Goal: Check status: Check status

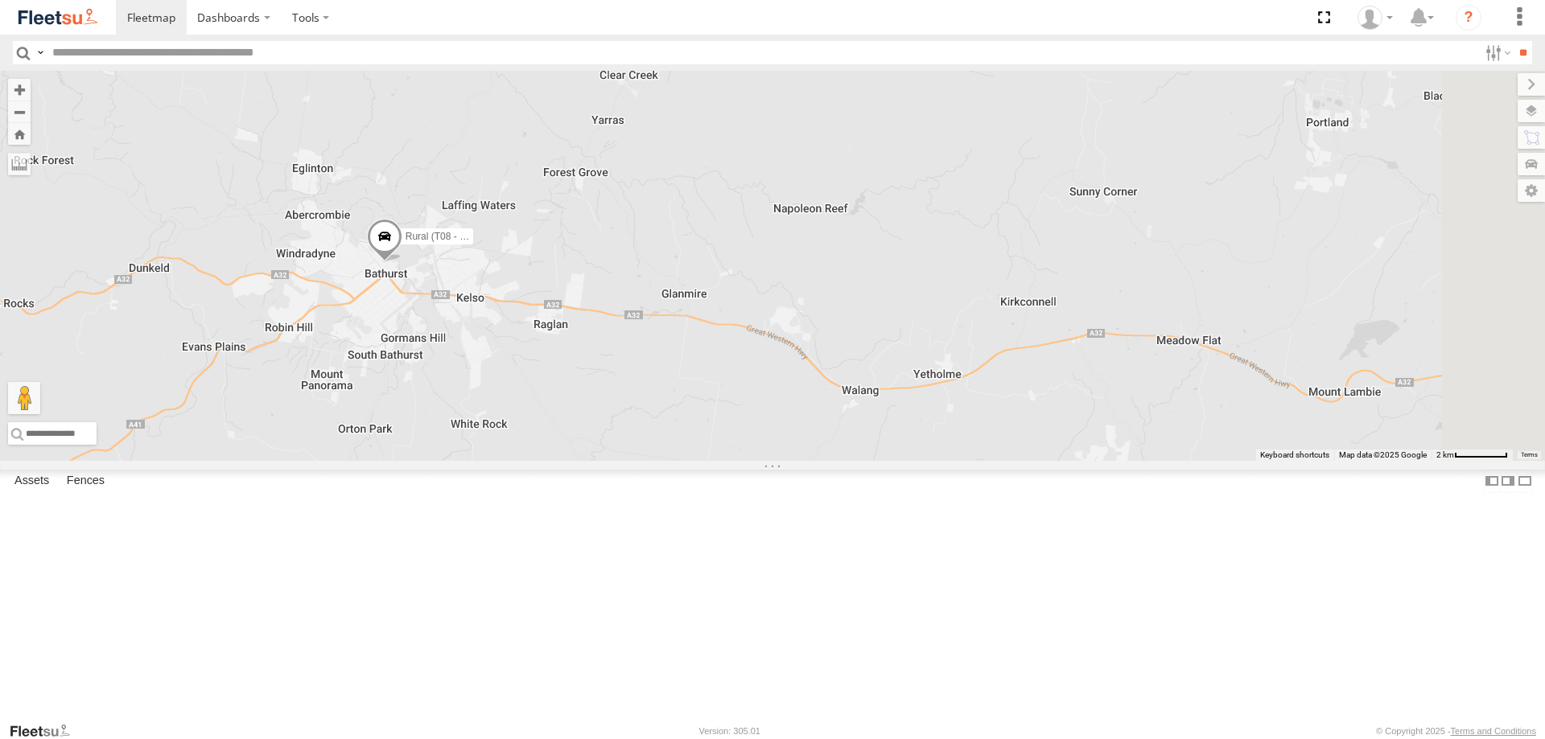
drag, startPoint x: 479, startPoint y: 179, endPoint x: 576, endPoint y: 400, distance: 241.4
click at [576, 400] on div "Brookvale (T10 - [PERSON_NAME]) Rural (T08 - [PERSON_NAME]) Blacktown #1 (T09 -…" at bounding box center [772, 266] width 1545 height 390
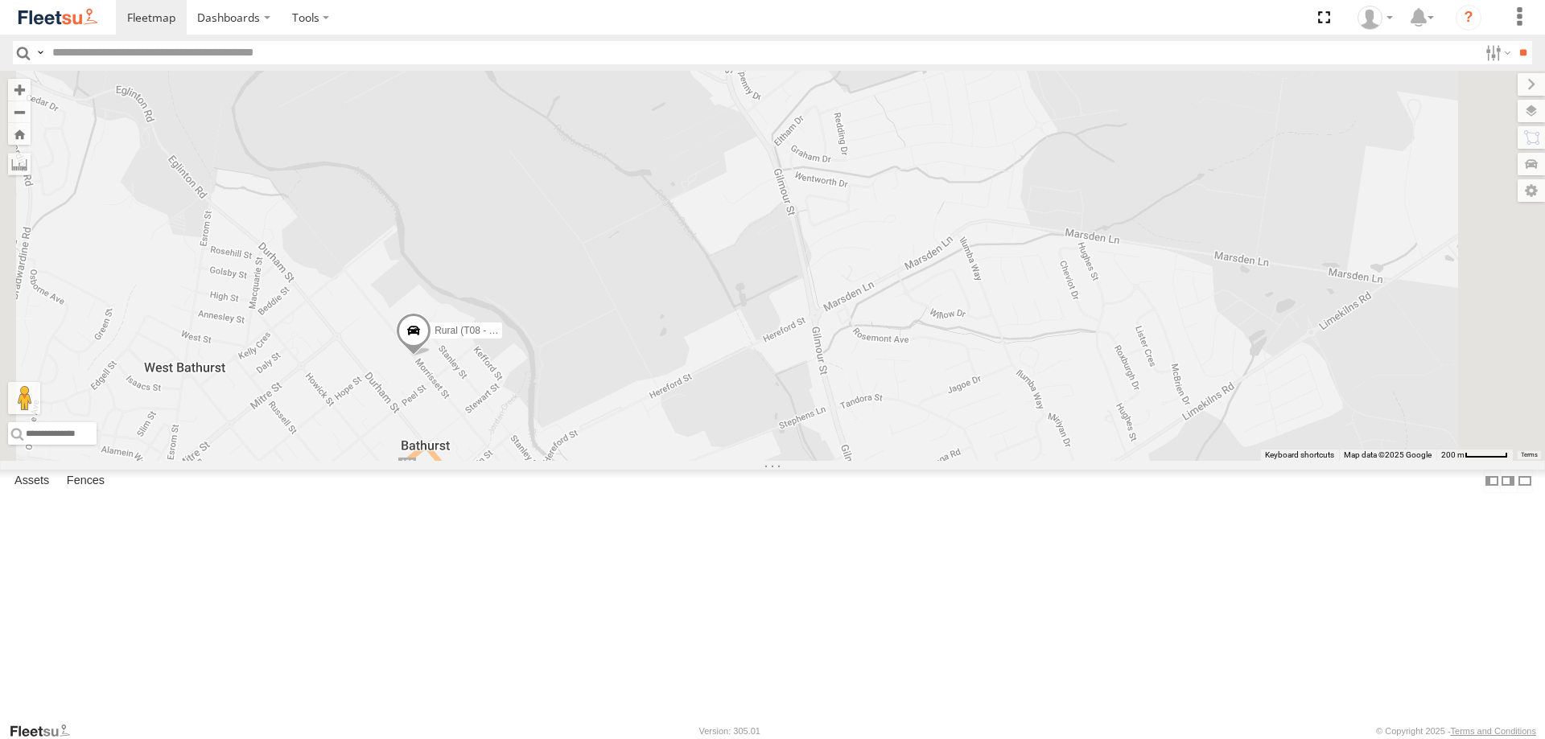
click at [431, 356] on span at bounding box center [413, 334] width 35 height 43
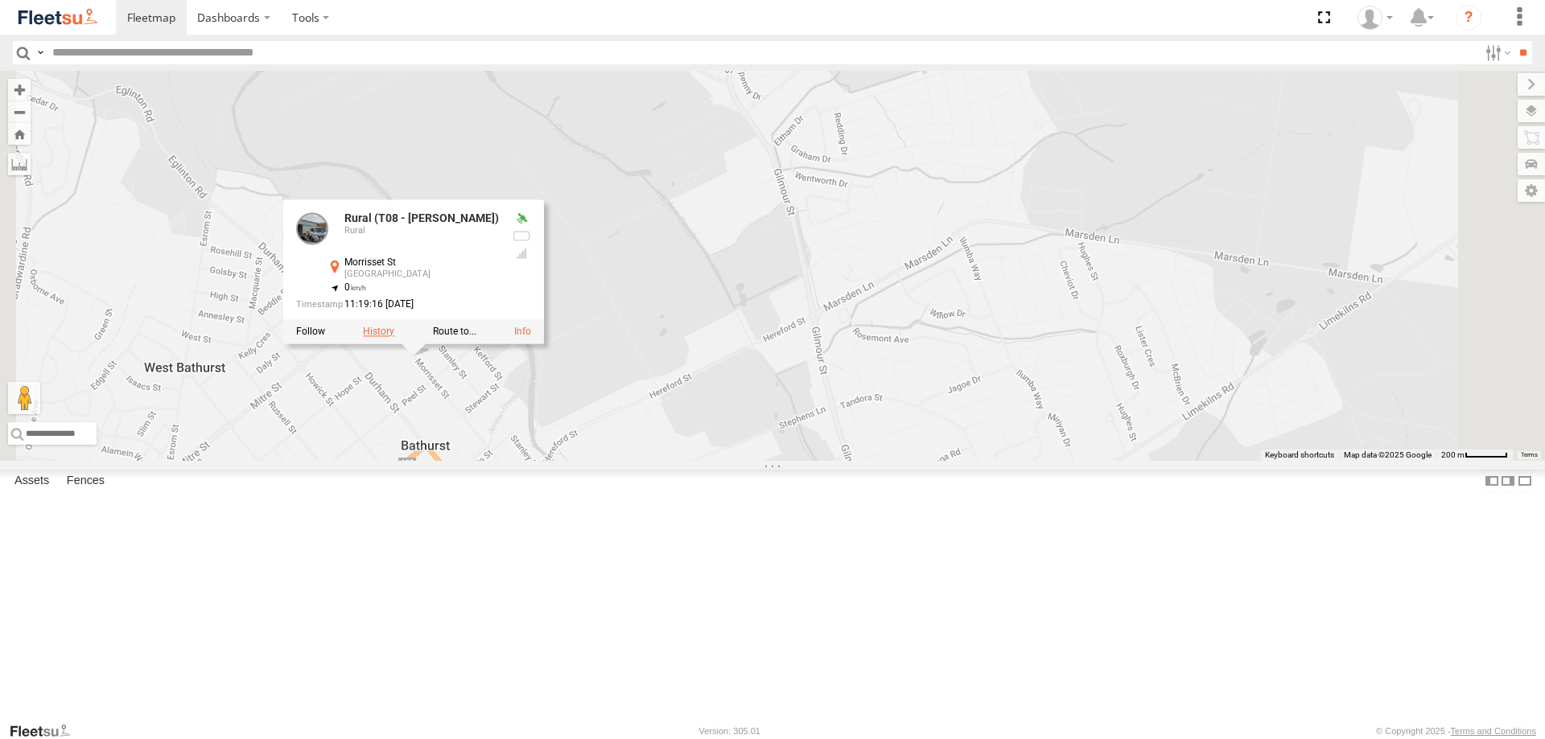
click at [394, 338] on label at bounding box center [378, 332] width 31 height 11
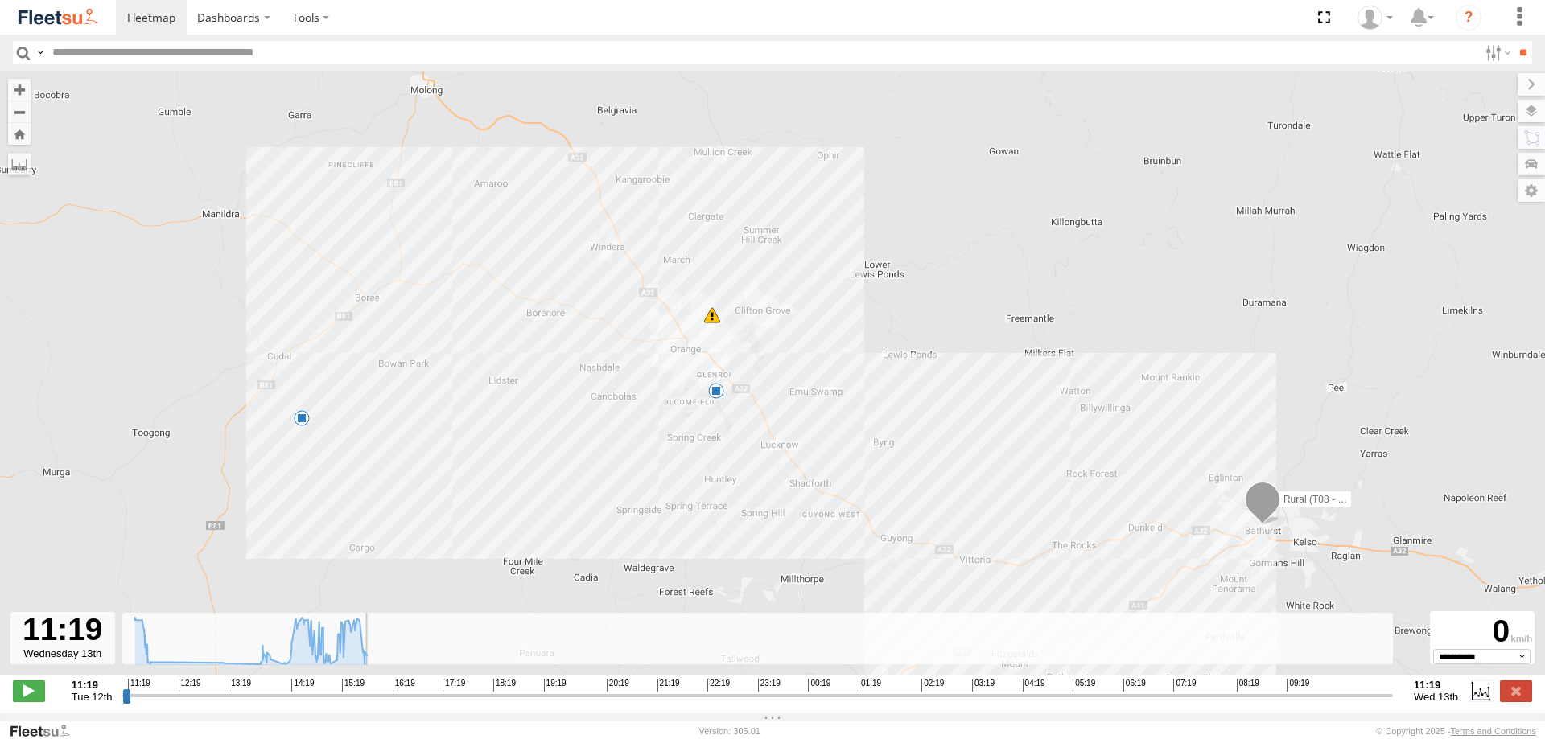
drag, startPoint x: 123, startPoint y: 706, endPoint x: 1396, endPoint y: 675, distance: 1273.0
type input "**********"
click at [1393, 688] on input "range" at bounding box center [757, 695] width 1270 height 15
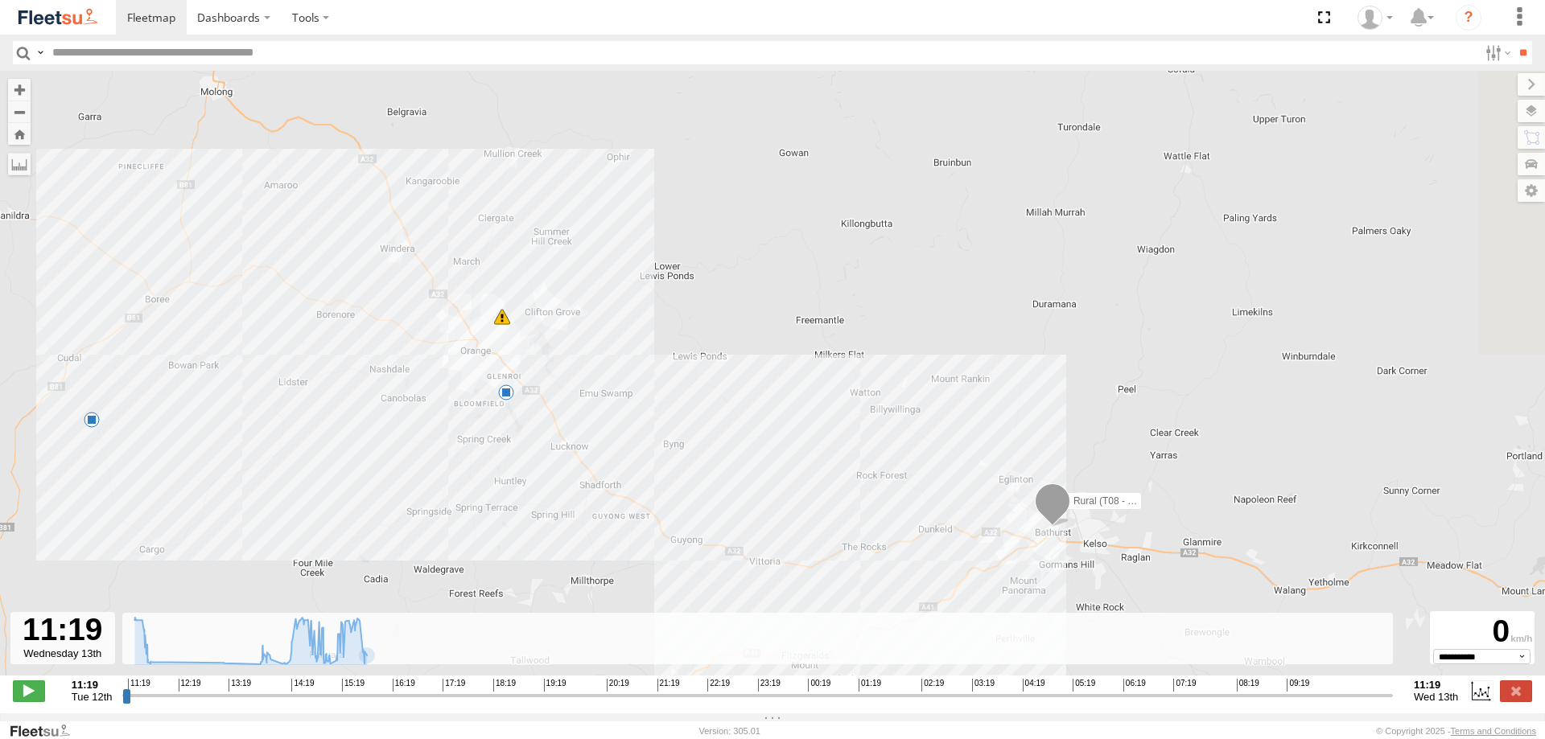
drag, startPoint x: 1193, startPoint y: 570, endPoint x: 881, endPoint y: 570, distance: 312.1
click at [881, 570] on div "Rural (T08 - Matt) 15:11 Tue 10:36 Wed 10:36 Wed 12" at bounding box center [772, 382] width 1545 height 622
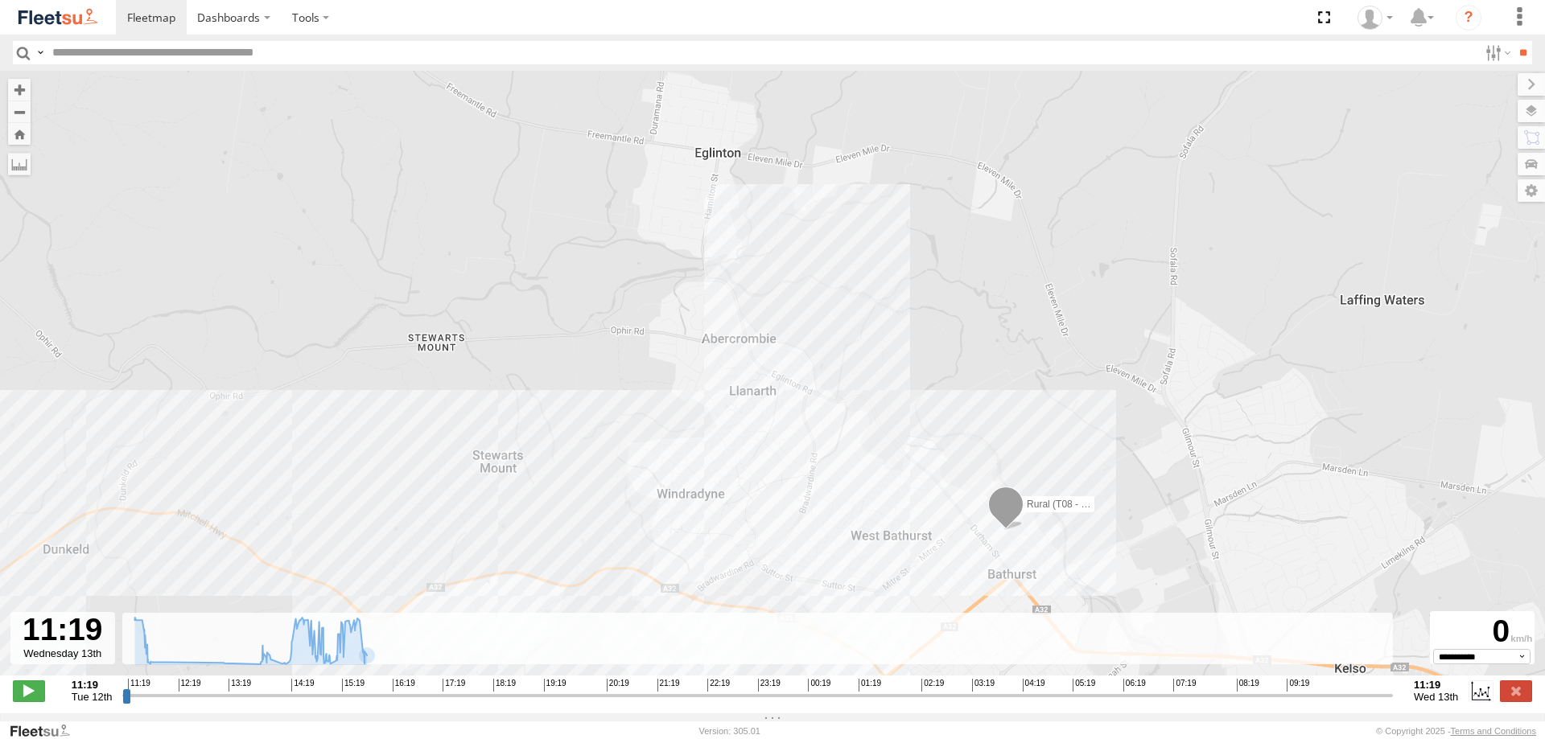
drag, startPoint x: 1389, startPoint y: 706, endPoint x: 1405, endPoint y: 703, distance: 16.3
click at [1393, 703] on input "range" at bounding box center [757, 695] width 1270 height 15
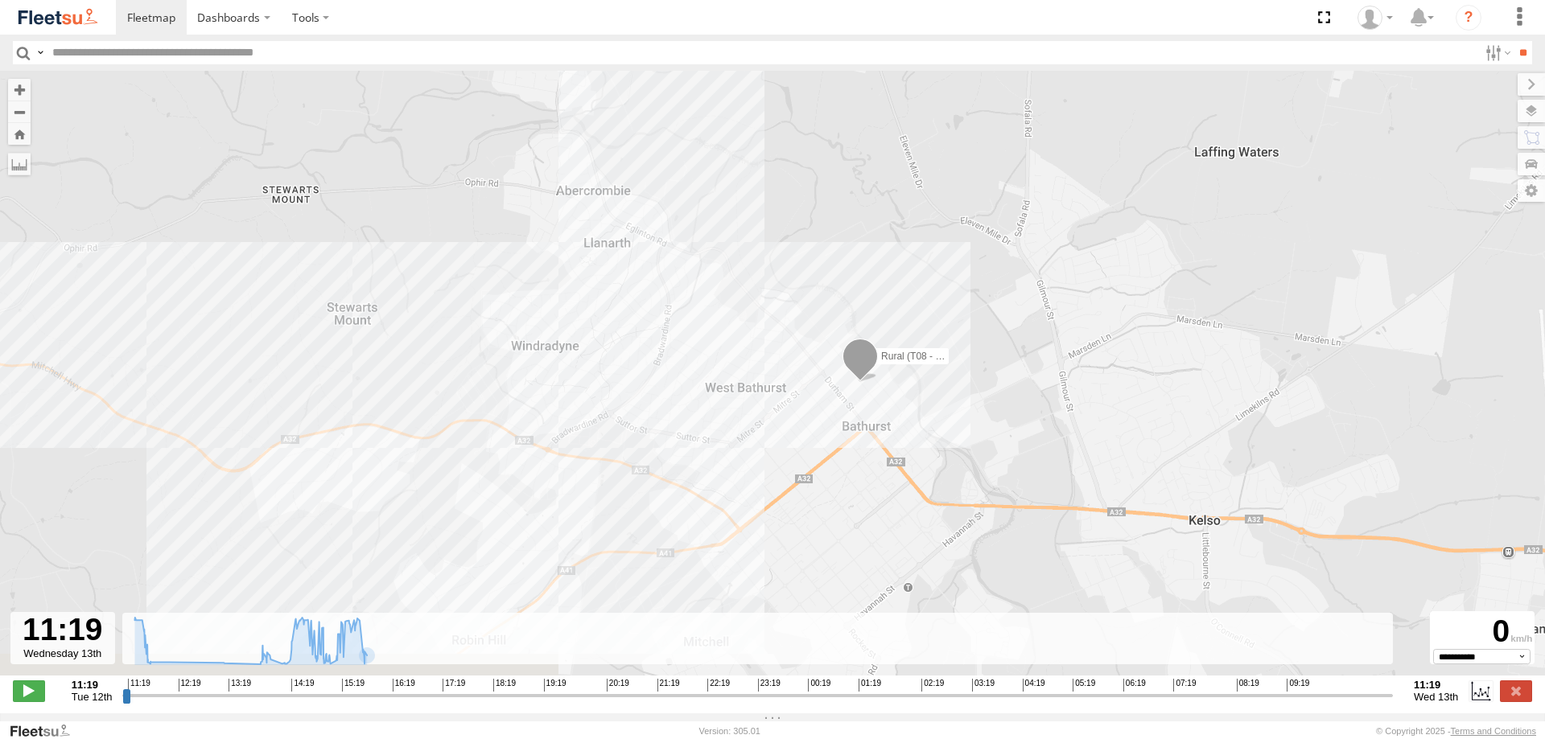
drag, startPoint x: 944, startPoint y: 562, endPoint x: 797, endPoint y: 391, distance: 225.9
click at [792, 395] on div "Rural (T08 - Matt) 15:11 Tue 10:36 Wed 10:36 Wed" at bounding box center [772, 382] width 1545 height 622
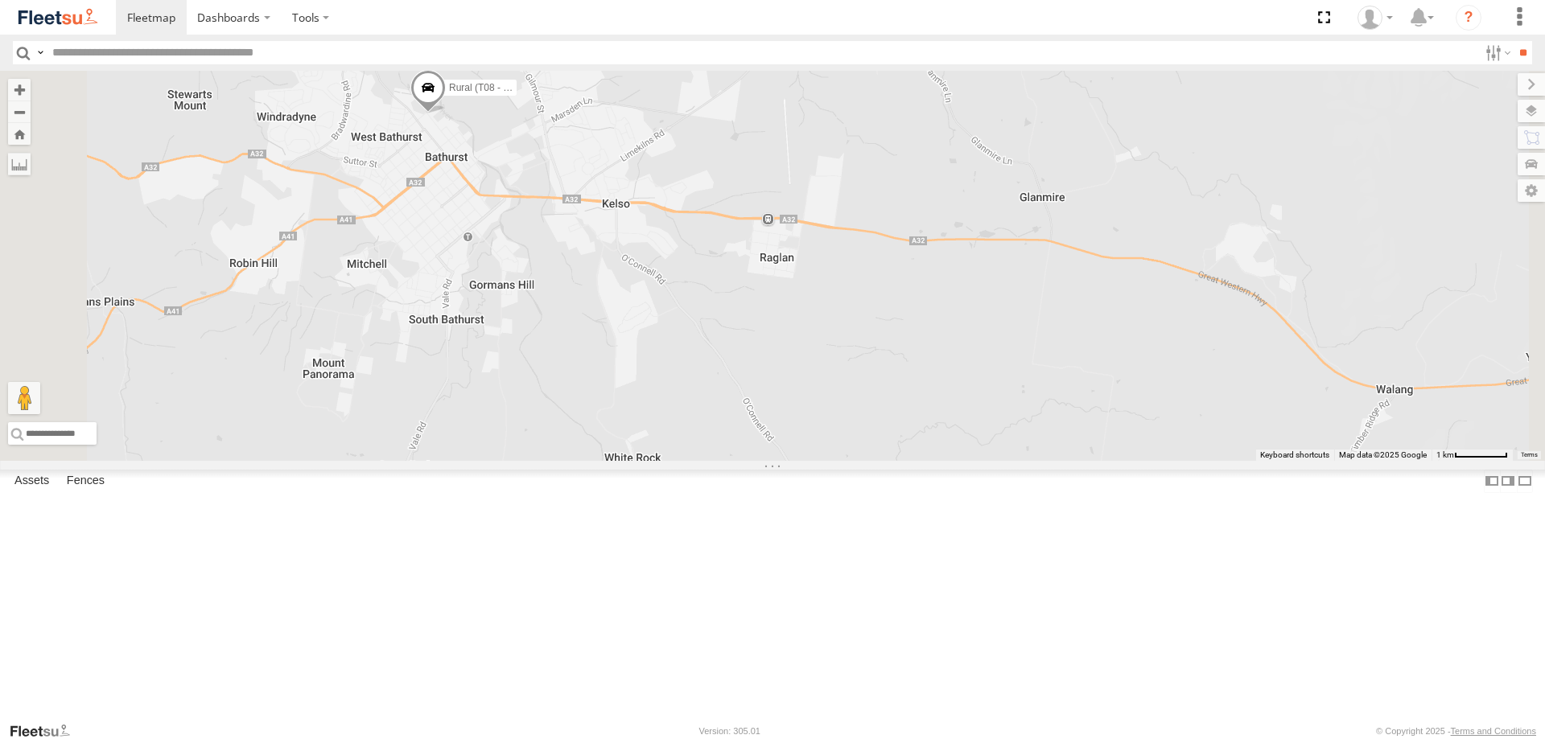
drag, startPoint x: 496, startPoint y: 245, endPoint x: 652, endPoint y: 265, distance: 157.5
click at [652, 265] on div "Brookvale (T10 - [PERSON_NAME]) Rural (T08 - [PERSON_NAME]) Blacktown #1 (T09 -…" at bounding box center [772, 266] width 1545 height 390
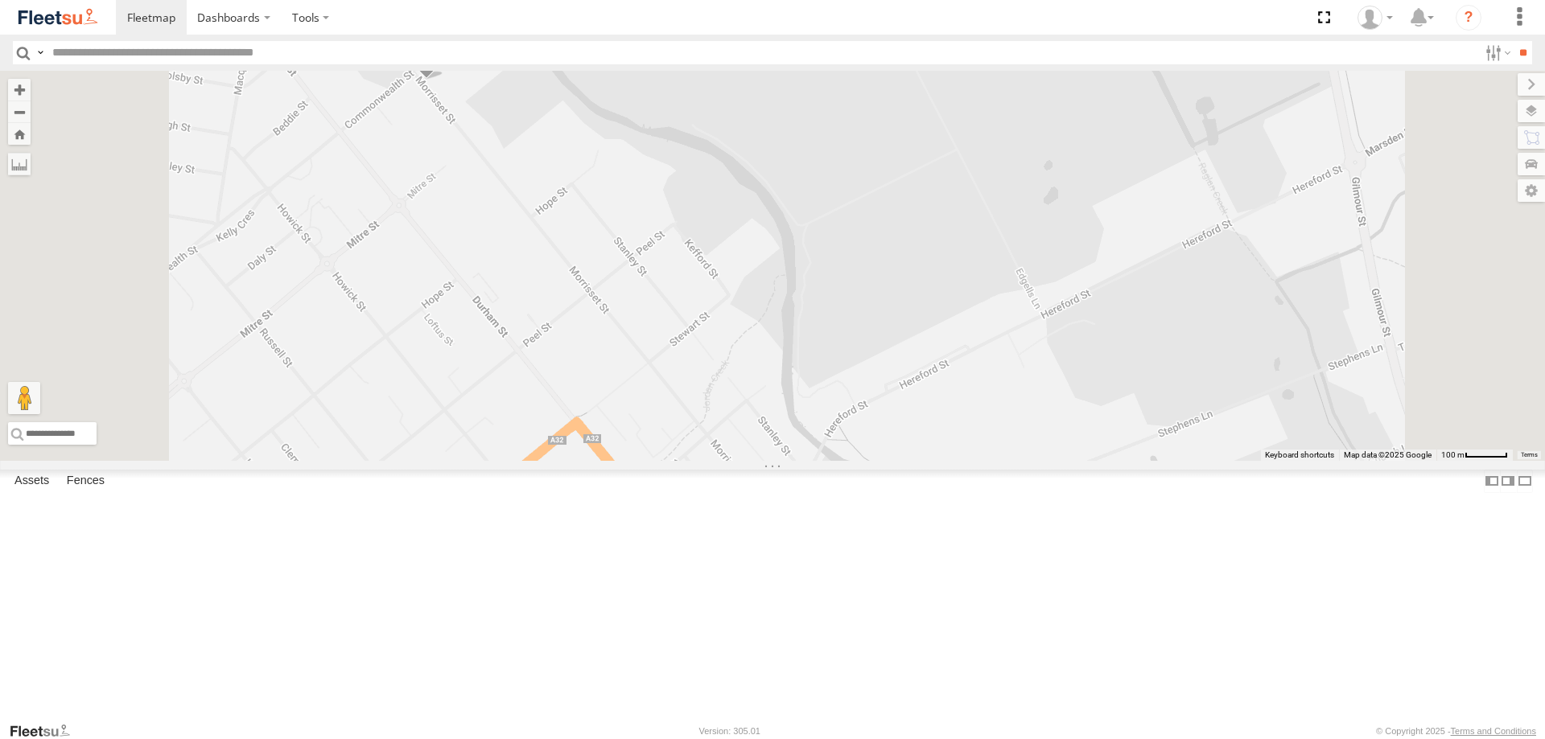
click at [444, 80] on span at bounding box center [426, 57] width 35 height 43
click at [407, 61] on label at bounding box center [391, 55] width 31 height 11
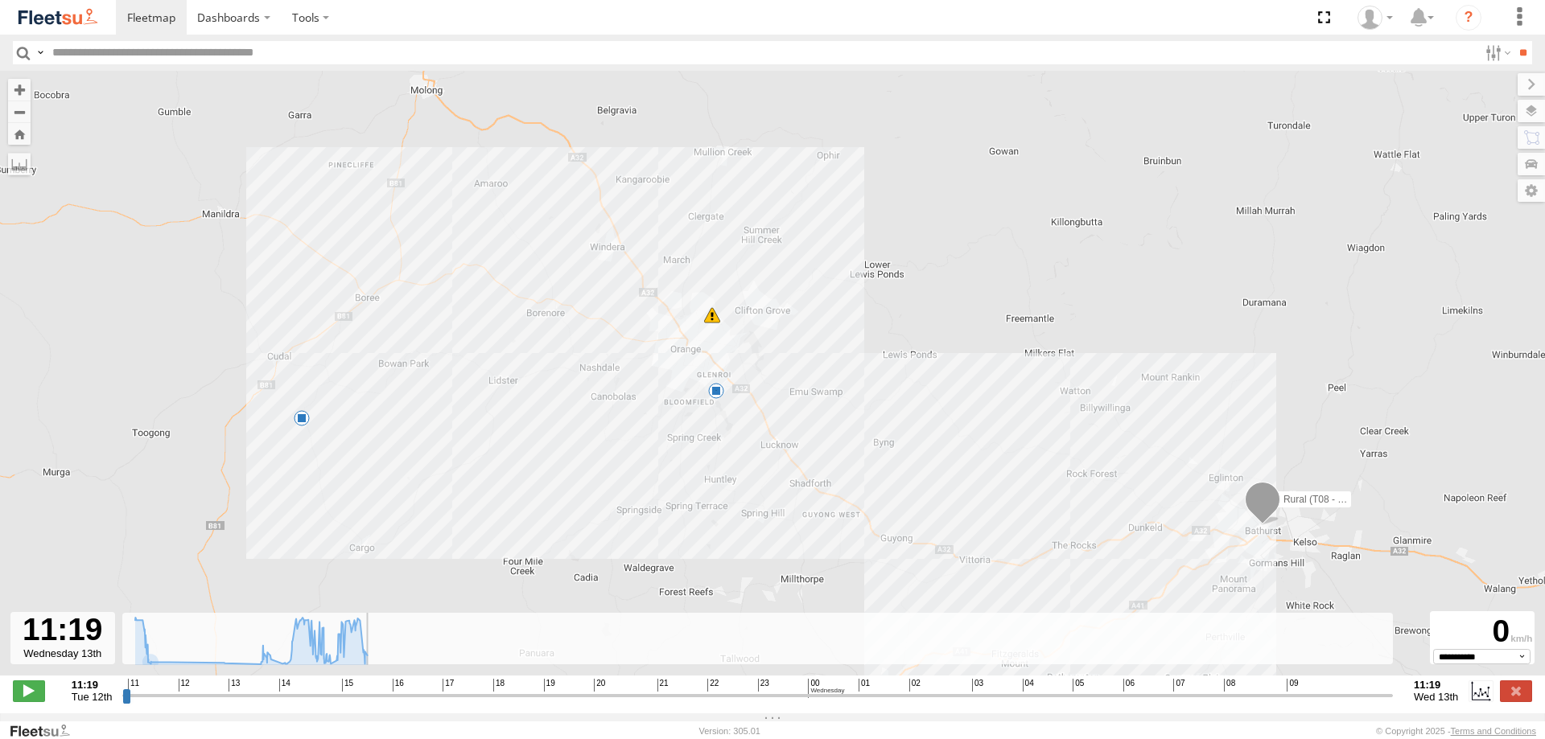
drag, startPoint x: 124, startPoint y: 710, endPoint x: 1401, endPoint y: 740, distance: 1277.8
type input "**********"
click at [1393, 703] on input "range" at bounding box center [757, 695] width 1270 height 15
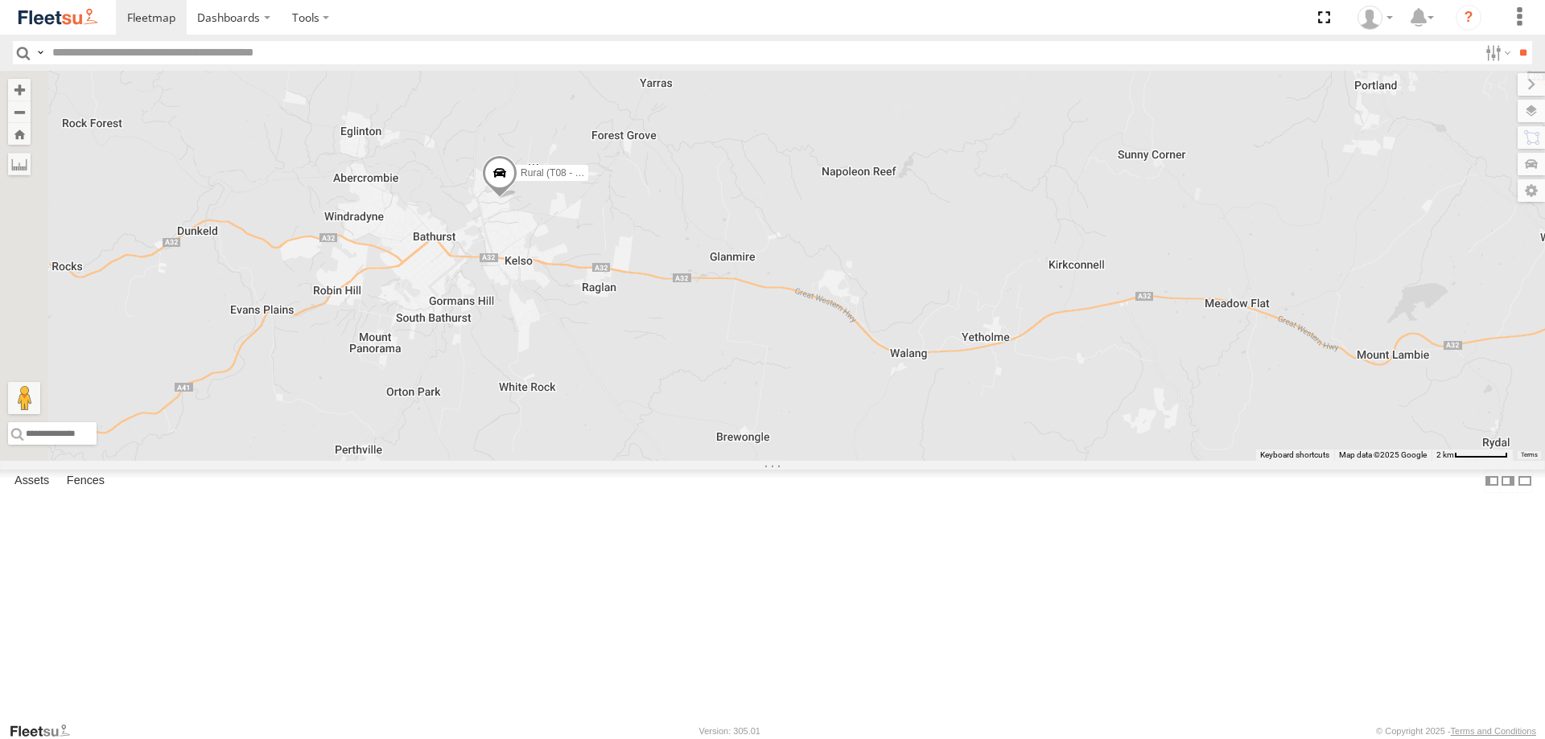
drag, startPoint x: 607, startPoint y: 310, endPoint x: 726, endPoint y: 369, distance: 133.8
click at [726, 369] on div "Brookvale (T10 - [PERSON_NAME]) Rural (T08 - [PERSON_NAME]) Blacktown #1 (T09 -…" at bounding box center [772, 266] width 1545 height 390
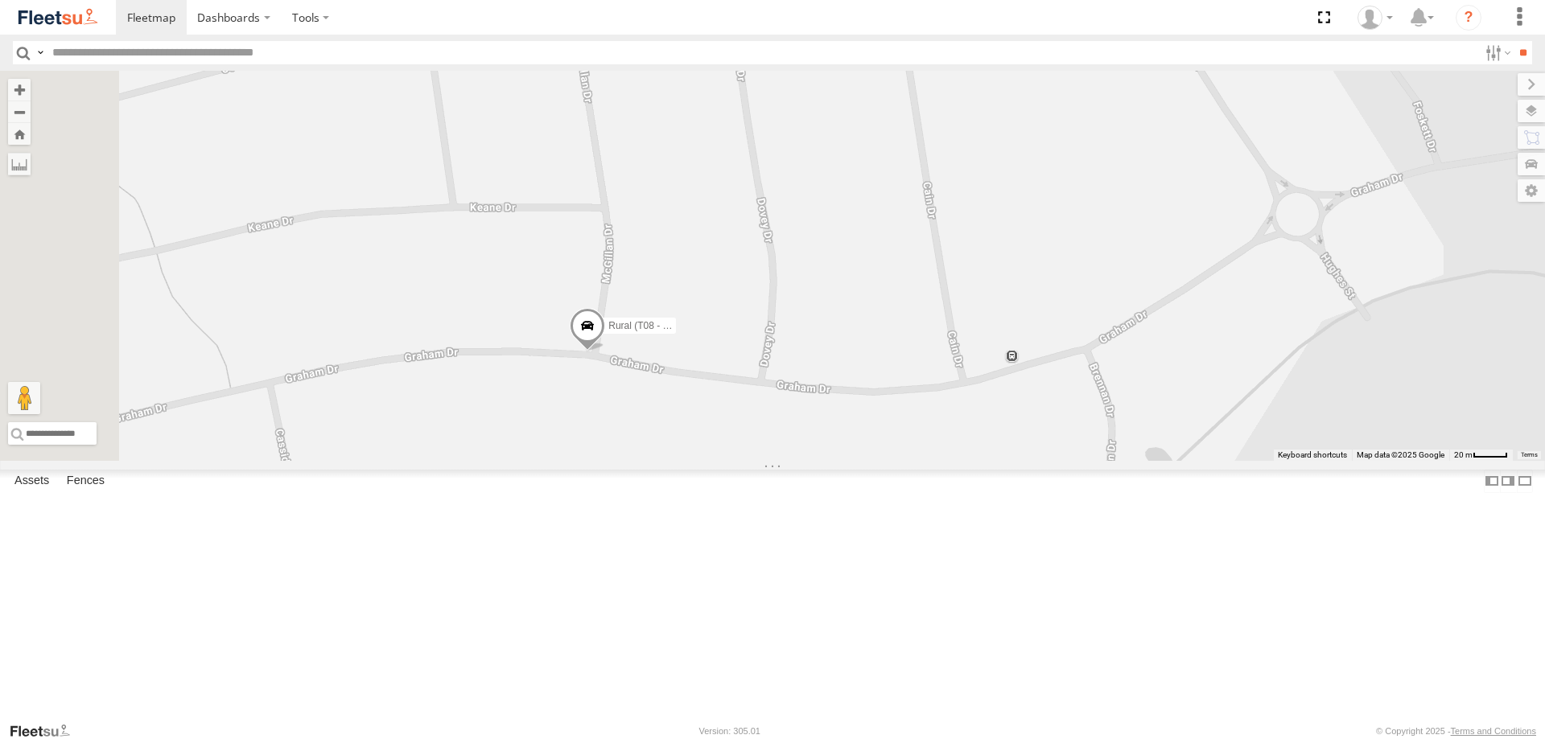
drag, startPoint x: 761, startPoint y: 135, endPoint x: 828, endPoint y: 357, distance: 231.9
click at [828, 357] on div "Brookvale (T10 - [PERSON_NAME]) Rural (T08 - [PERSON_NAME]) Blacktown #1 (T09 -…" at bounding box center [772, 266] width 1545 height 390
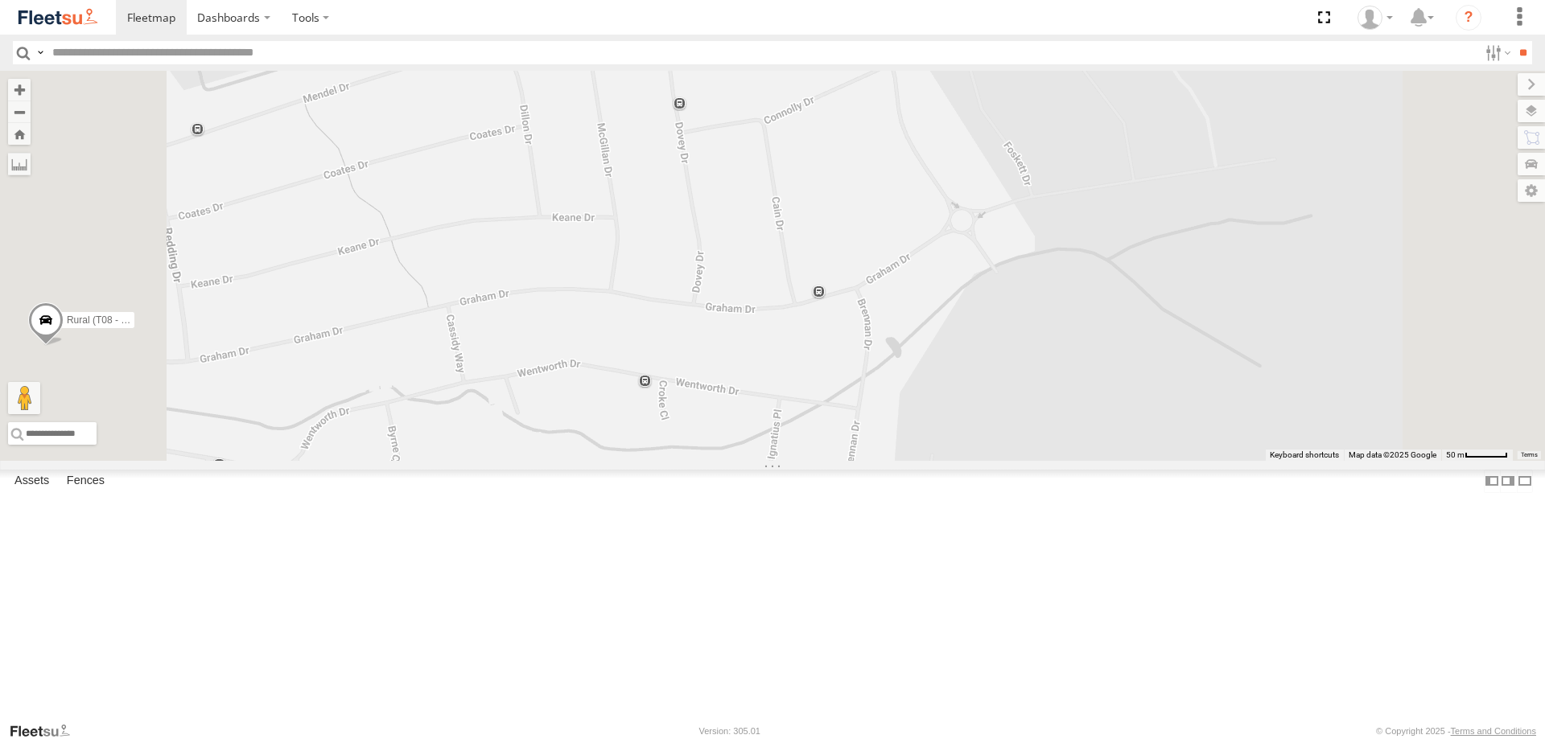
click at [765, 422] on div "Brookvale (T10 - [PERSON_NAME]) Rural (T08 - [PERSON_NAME]) Blacktown #1 (T09 -…" at bounding box center [772, 266] width 1545 height 390
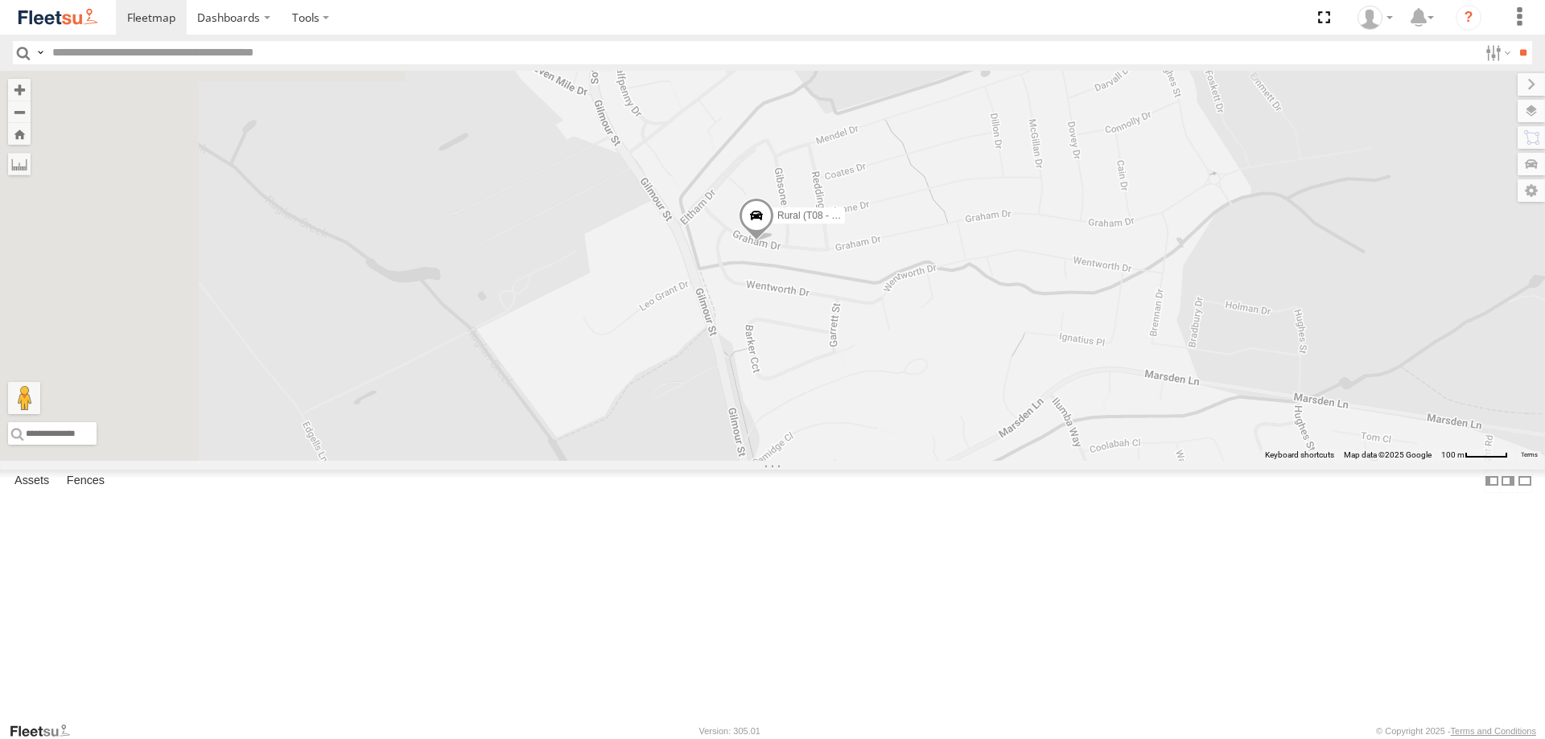
drag, startPoint x: 702, startPoint y: 505, endPoint x: 1028, endPoint y: 465, distance: 328.3
click at [1028, 461] on div "Brookvale (T10 - [PERSON_NAME]) Rural (T08 - [PERSON_NAME]) Blacktown #1 (T09 -…" at bounding box center [772, 266] width 1545 height 390
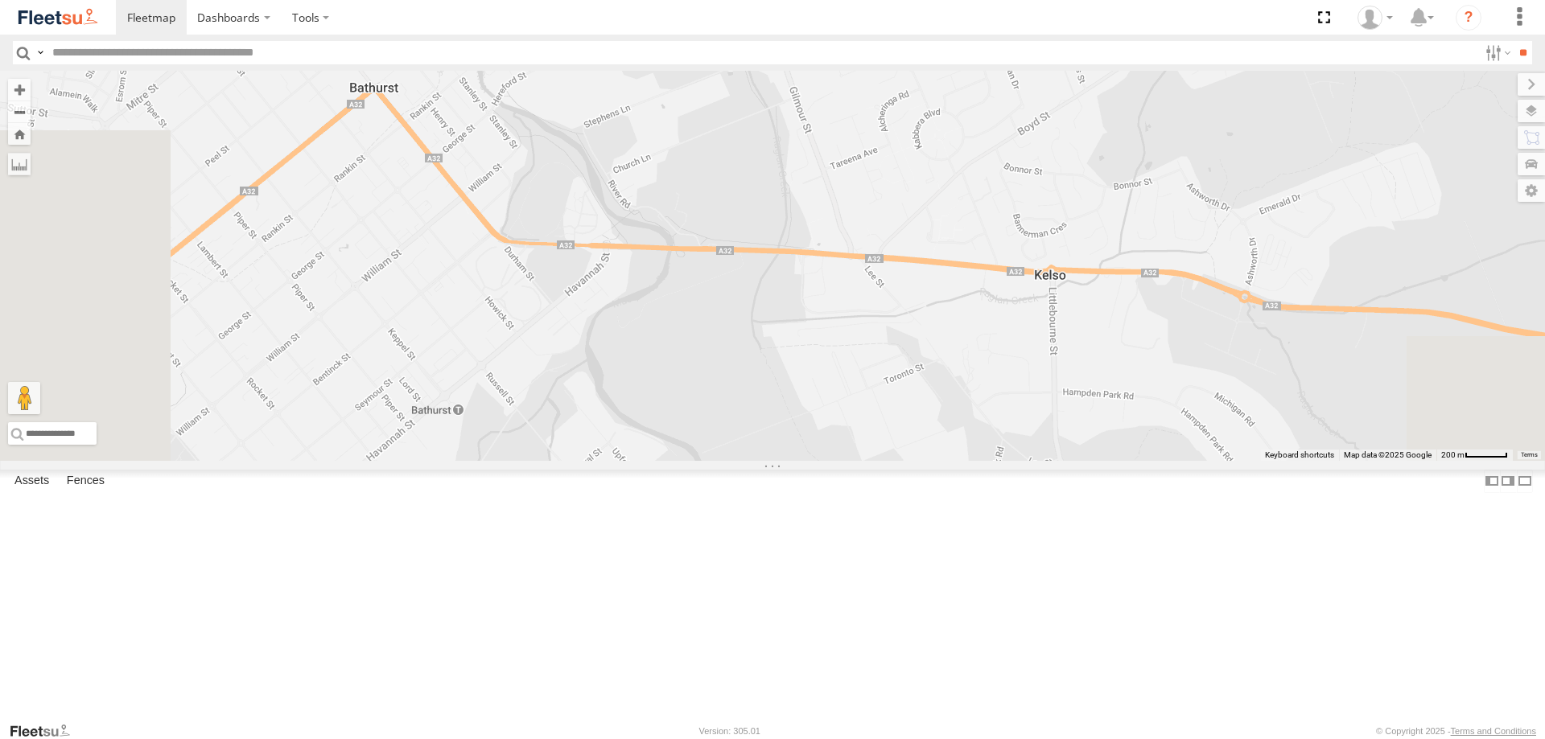
drag, startPoint x: 1302, startPoint y: 525, endPoint x: 1296, endPoint y: -60, distance: 584.1
click at [1296, 0] on html "Dashboards" at bounding box center [772, 369] width 1545 height 739
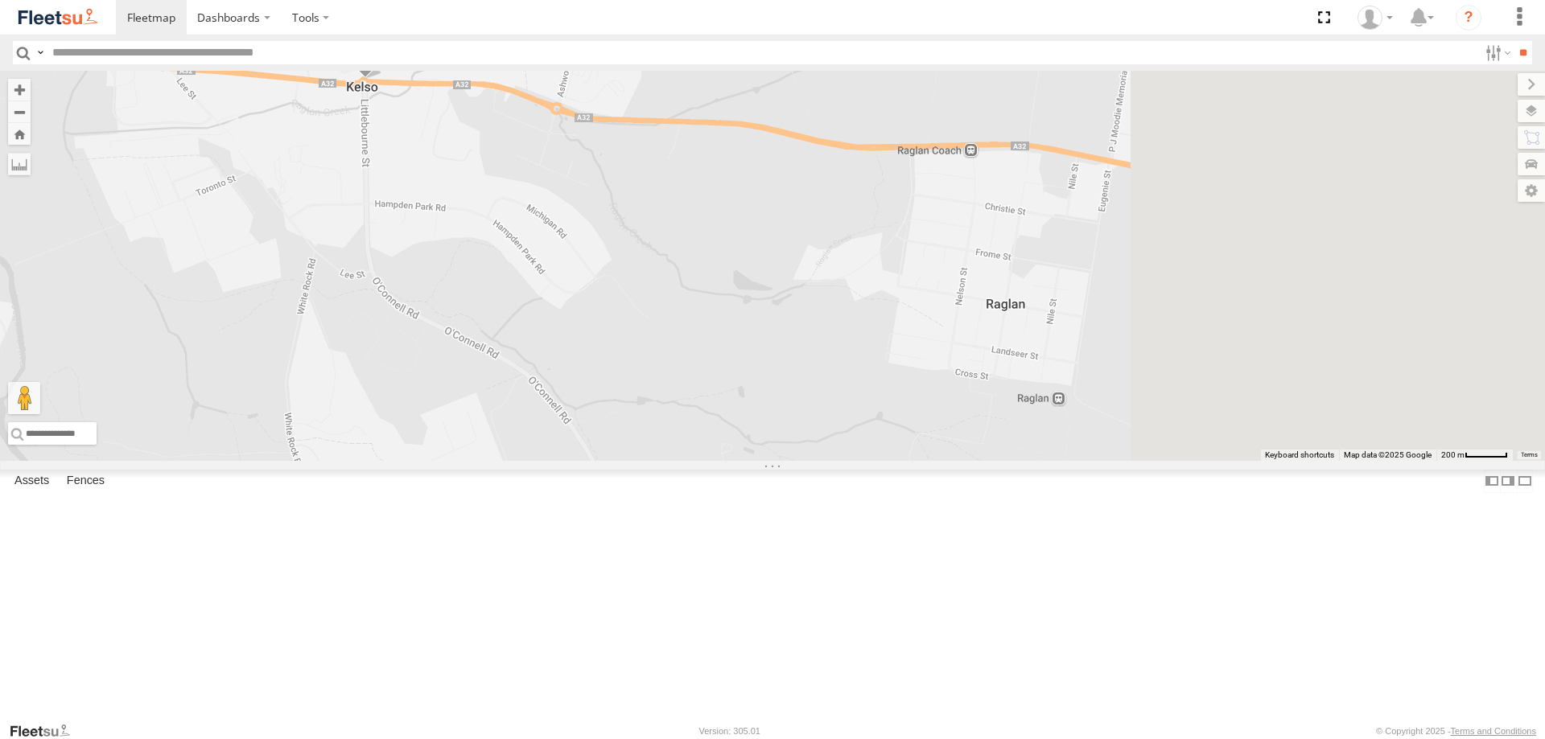
drag, startPoint x: 1420, startPoint y: 407, endPoint x: 537, endPoint y: 333, distance: 885.6
click at [537, 333] on div "Rural (T08 - [PERSON_NAME])" at bounding box center [772, 266] width 1545 height 390
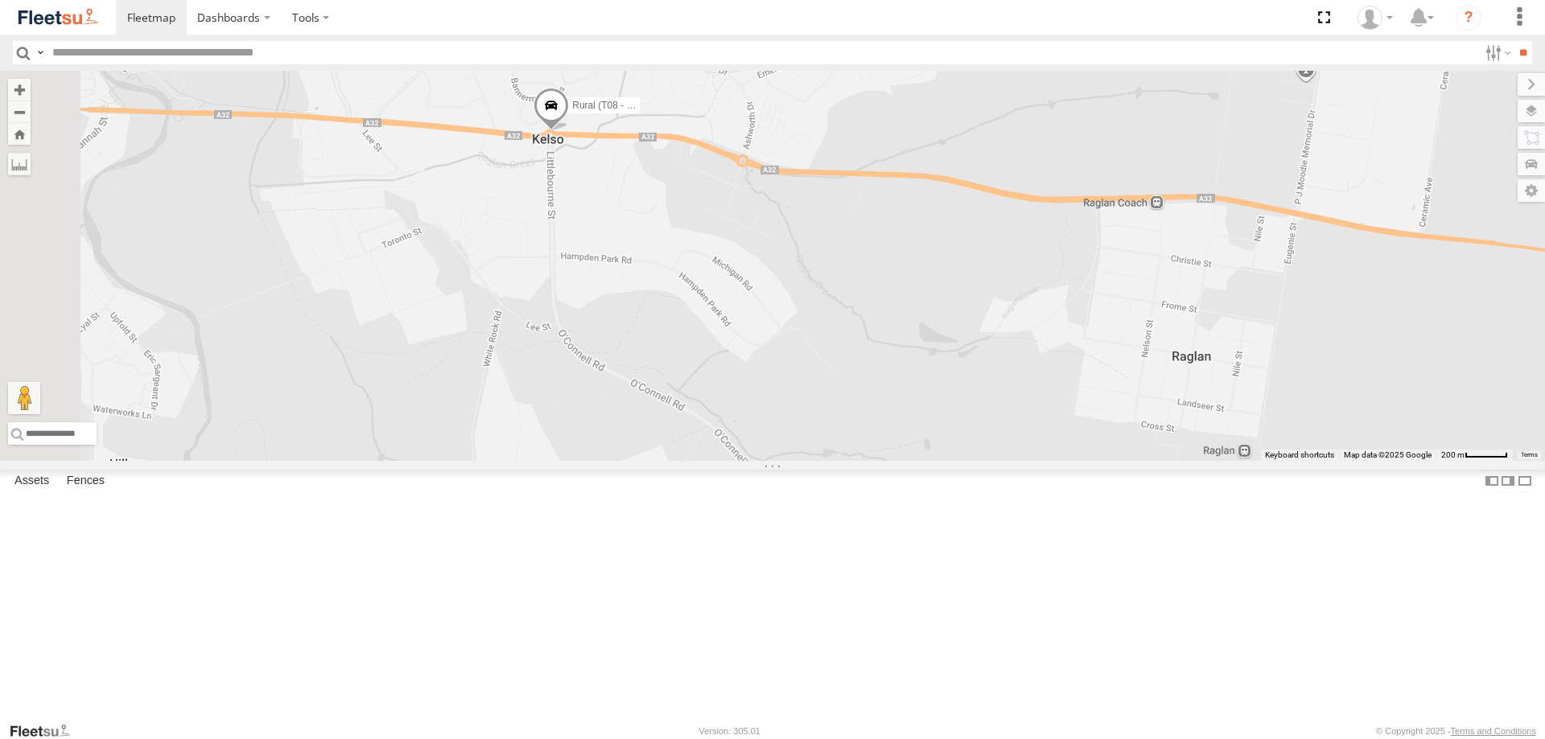
drag, startPoint x: 603, startPoint y: 300, endPoint x: 898, endPoint y: 313, distance: 295.5
click at [898, 313] on div "Rural (T08 - [PERSON_NAME])" at bounding box center [772, 266] width 1545 height 390
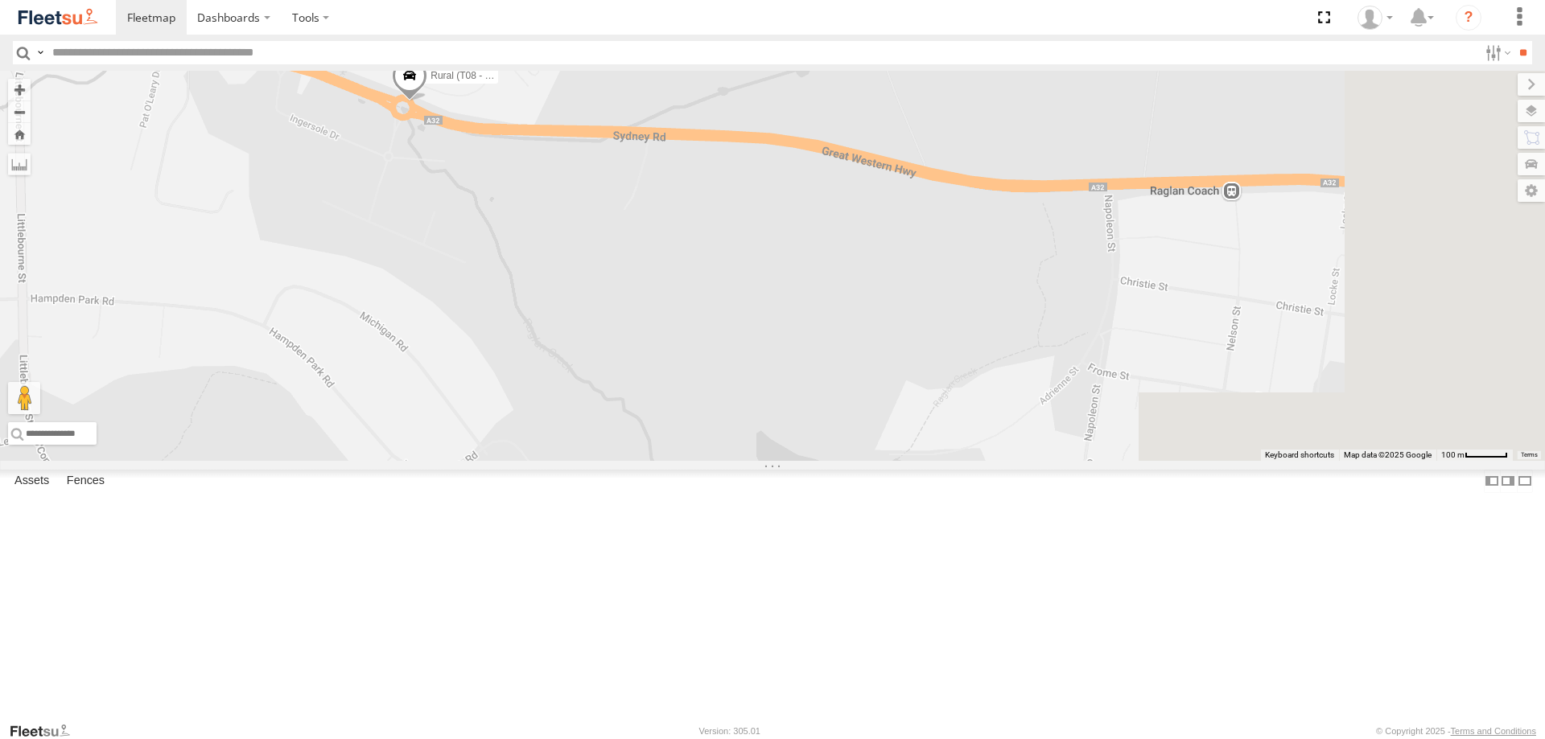
drag, startPoint x: 1343, startPoint y: 407, endPoint x: 899, endPoint y: 365, distance: 445.2
click at [899, 365] on div "Rural (T08 - [PERSON_NAME])" at bounding box center [772, 266] width 1545 height 390
